Goal: Task Accomplishment & Management: Complete application form

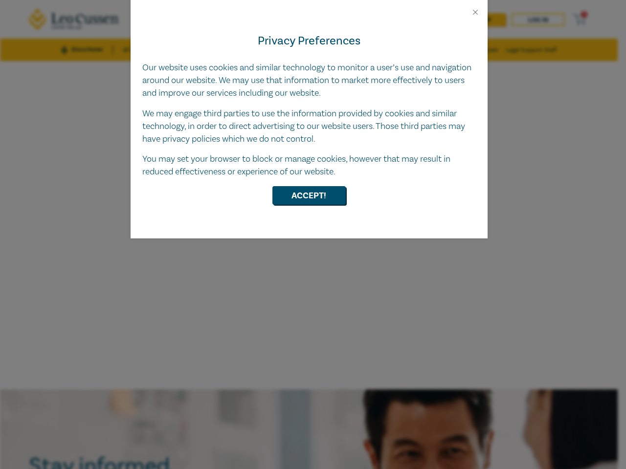
click at [313, 235] on div "Privacy Preferences Our website uses cookies and similar technology to monitor …" at bounding box center [309, 128] width 357 height 222
click at [475, 12] on button "Close" at bounding box center [475, 12] width 9 height 9
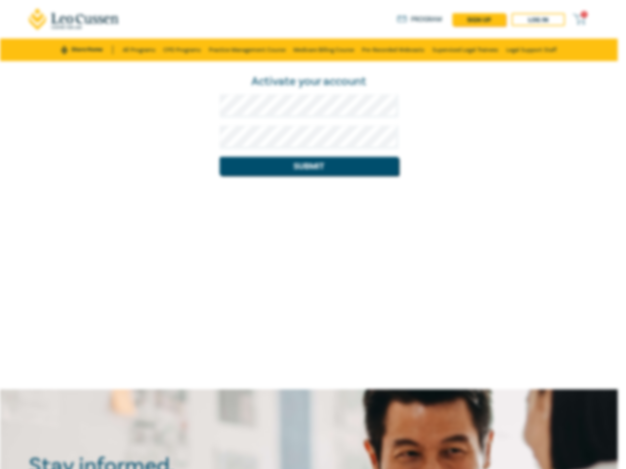
click at [309, 196] on div "Activate your account Submit" at bounding box center [308, 225] width 617 height 329
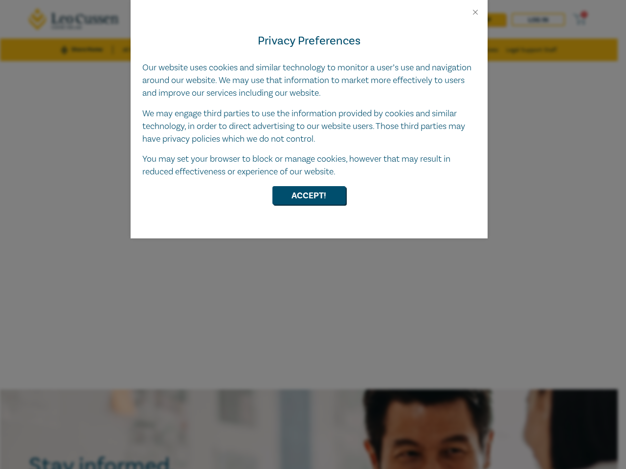
click at [313, 235] on div "Privacy Preferences Our website uses cookies and similar technology to monitor …" at bounding box center [309, 128] width 357 height 222
click at [475, 12] on button "Close" at bounding box center [475, 12] width 9 height 9
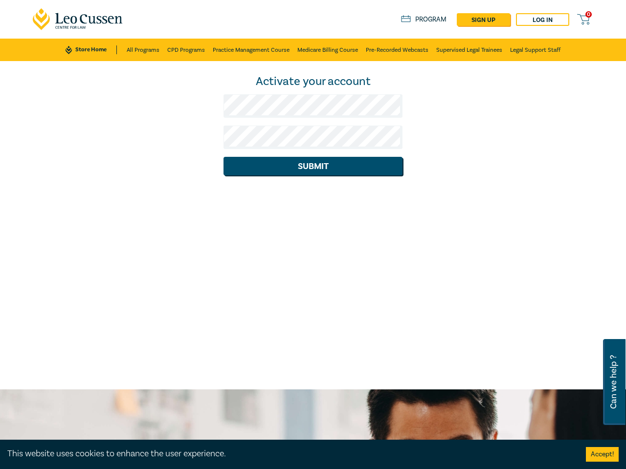
click at [309, 196] on div "Activate your account Submit" at bounding box center [313, 225] width 626 height 329
